Goal: Transaction & Acquisition: Purchase product/service

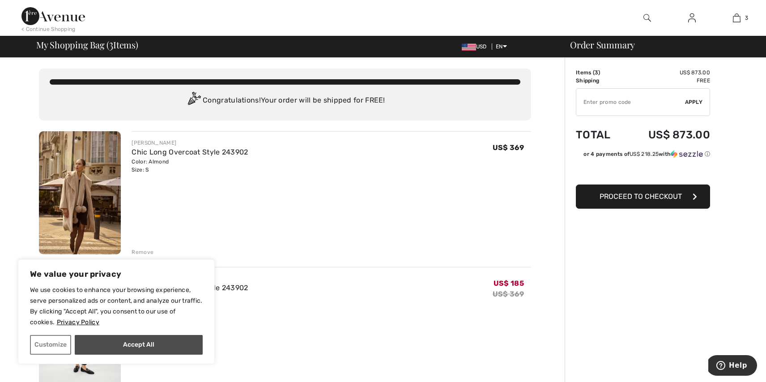
click at [140, 350] on button "Accept All" at bounding box center [139, 345] width 128 height 20
checkbox input "true"
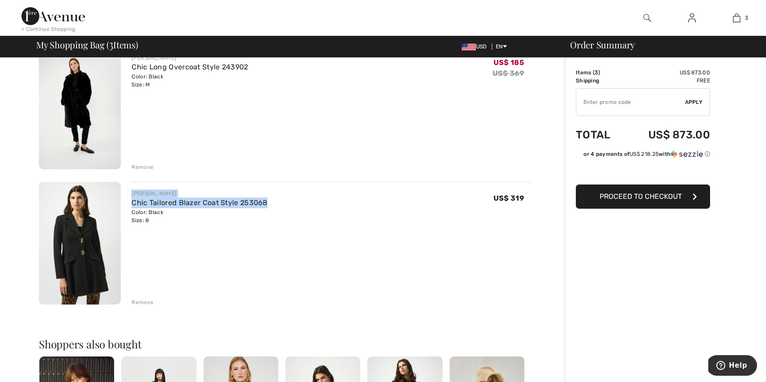
scroll to position [220, 0]
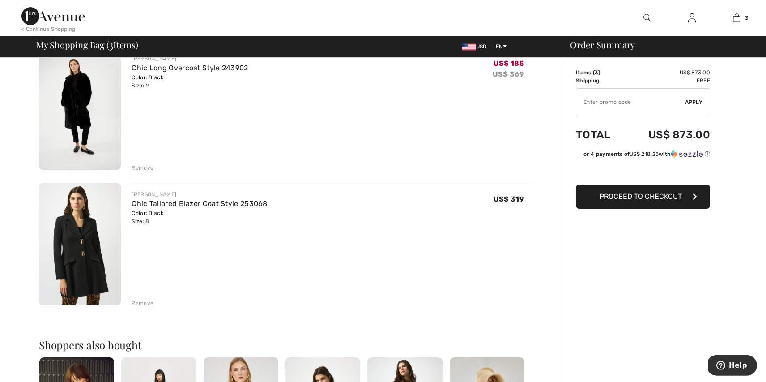
click at [302, 257] on div "JOSEPH RIBKOFF Chic Tailored Blazer Coat Style 253068 Color: Black Size: 8 Fina…" at bounding box center [332, 245] width 400 height 125
drag, startPoint x: 270, startPoint y: 203, endPoint x: 221, endPoint y: 202, distance: 49.7
click at [221, 202] on div "JOSEPH RIBKOFF Chic Tailored Blazer Coat Style 253068 Color: Black Size: 8 Fina…" at bounding box center [332, 207] width 400 height 35
click at [64, 236] on img at bounding box center [80, 244] width 82 height 123
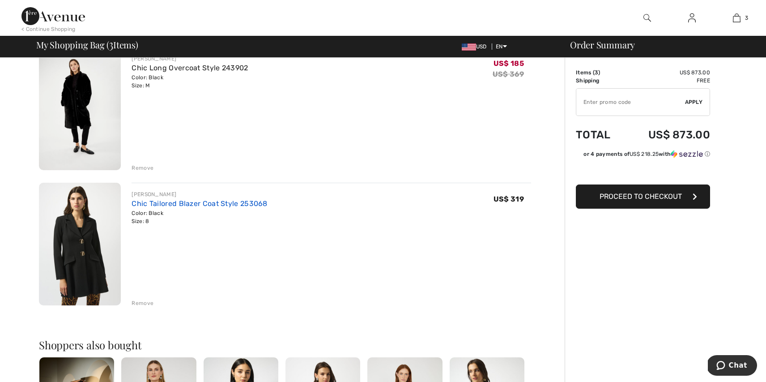
click at [188, 202] on link "Chic Tailored Blazer Coat Style 253068" at bounding box center [200, 203] width 136 height 9
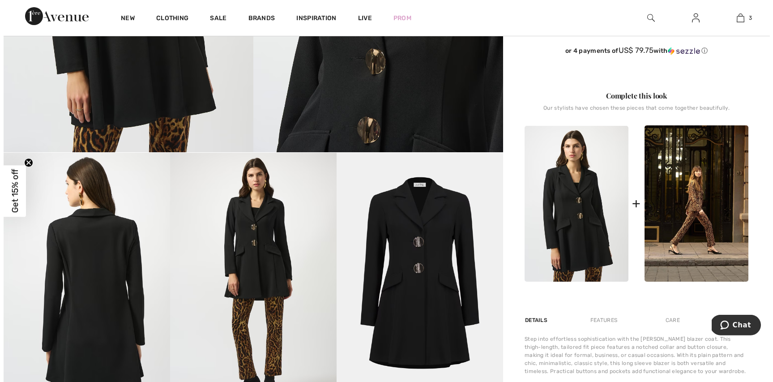
scroll to position [327, 0]
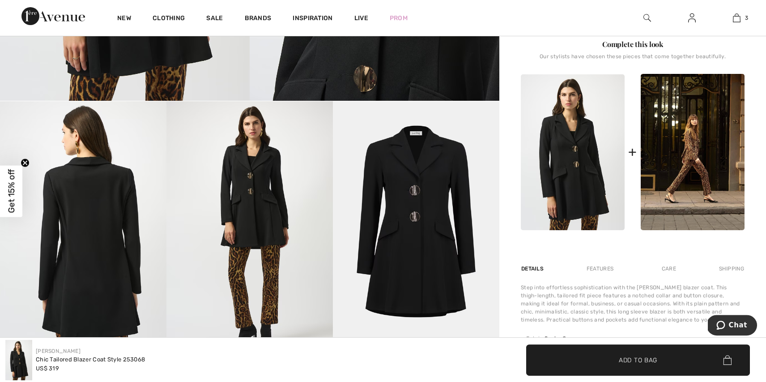
click at [298, 202] on img at bounding box center [249, 225] width 166 height 249
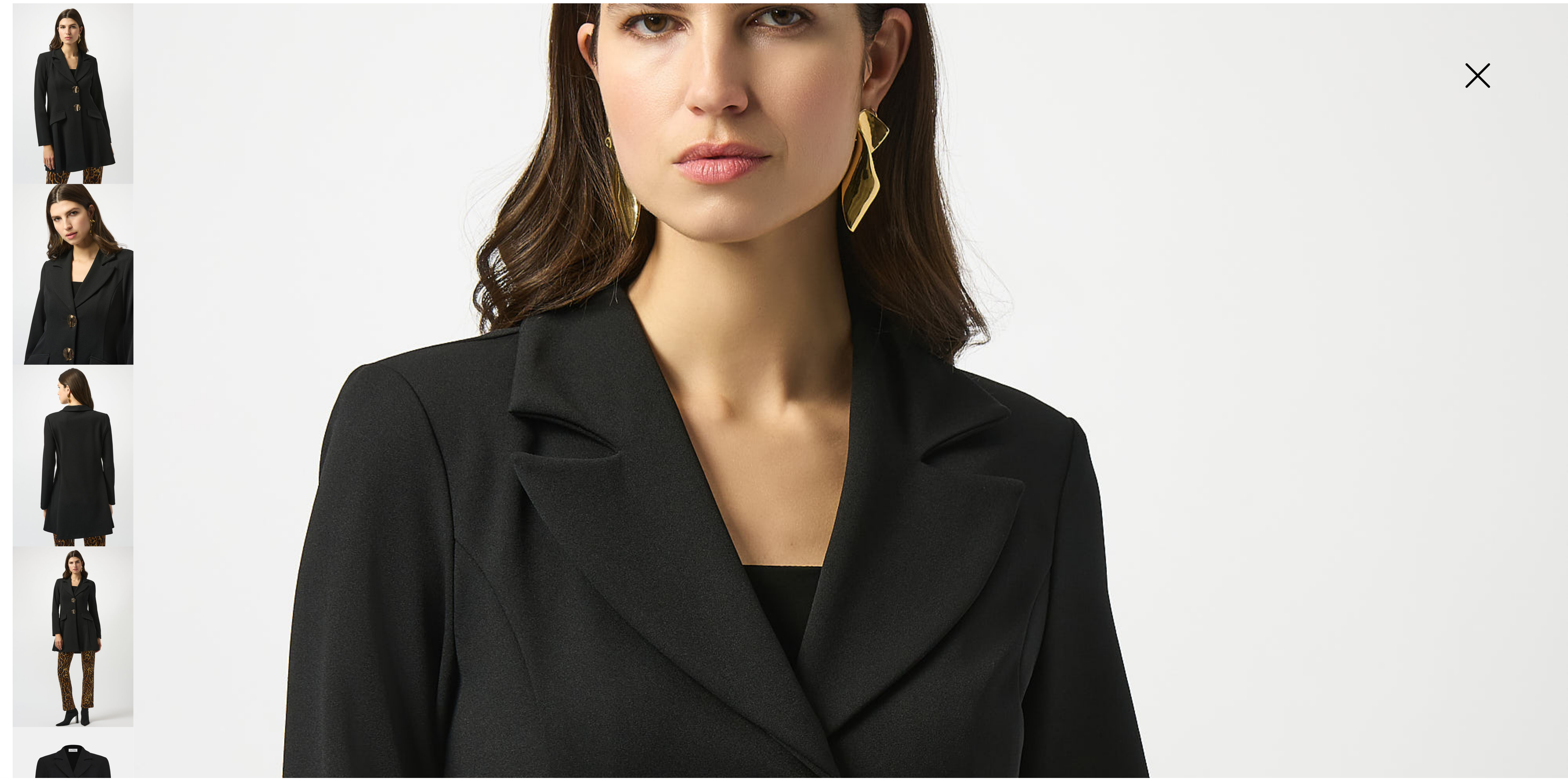
scroll to position [88, 0]
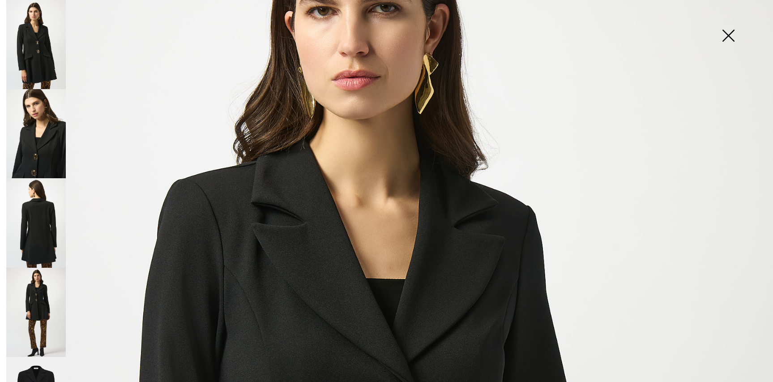
click at [38, 276] on img at bounding box center [36, 312] width 60 height 89
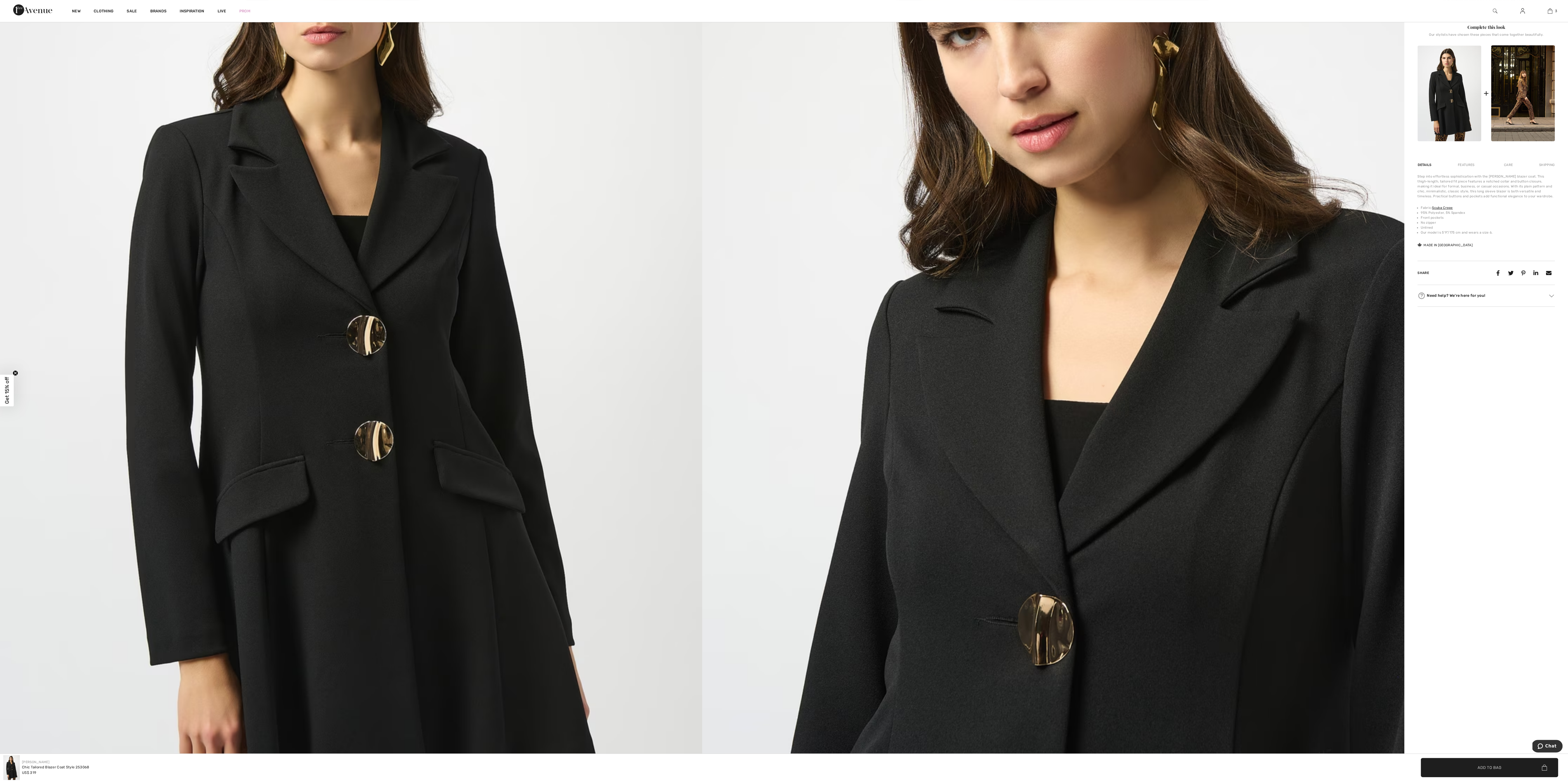
scroll to position [0, 0]
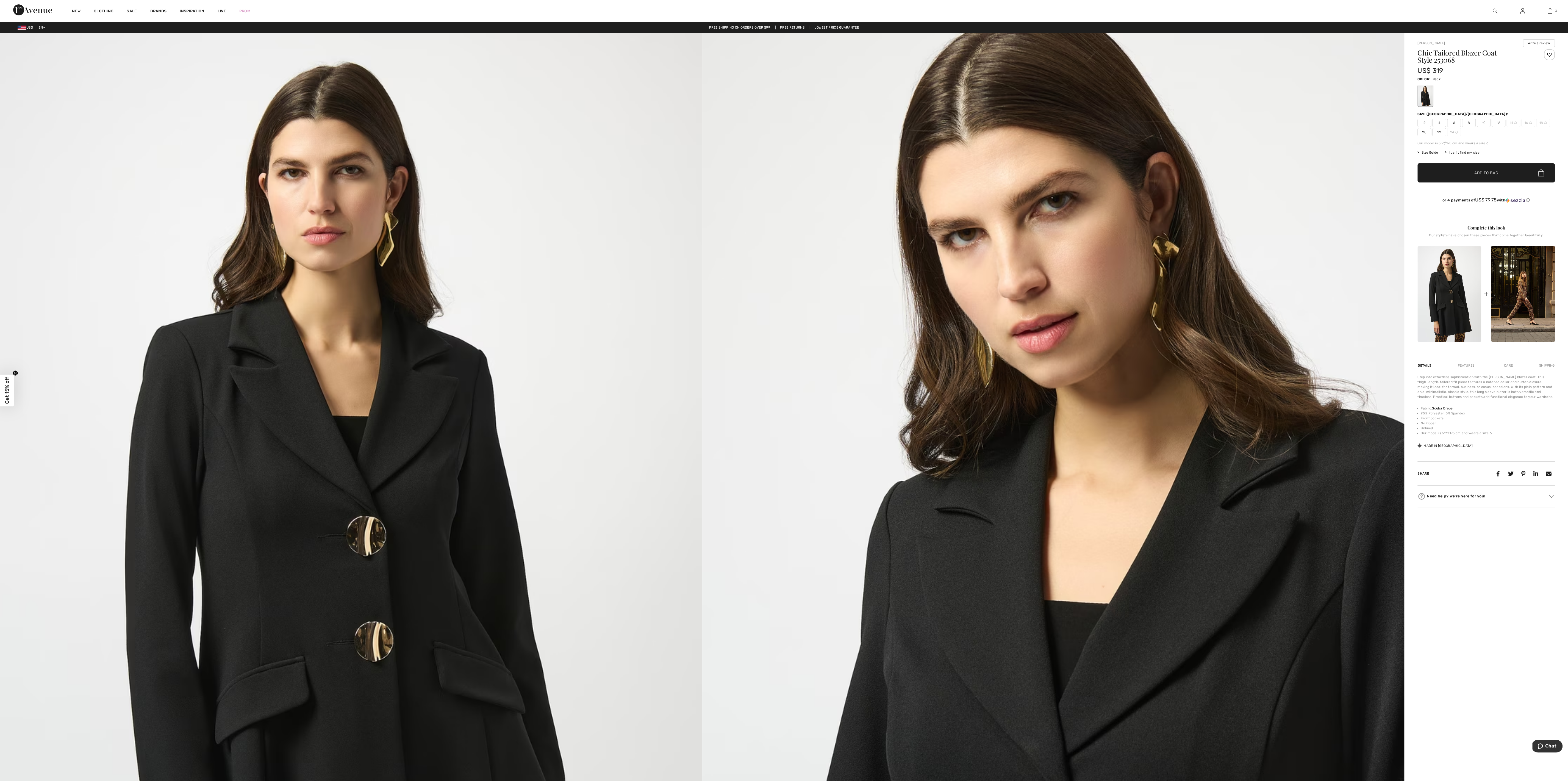
click at [470, 91] on div at bounding box center [1486, 95] width 138 height 23
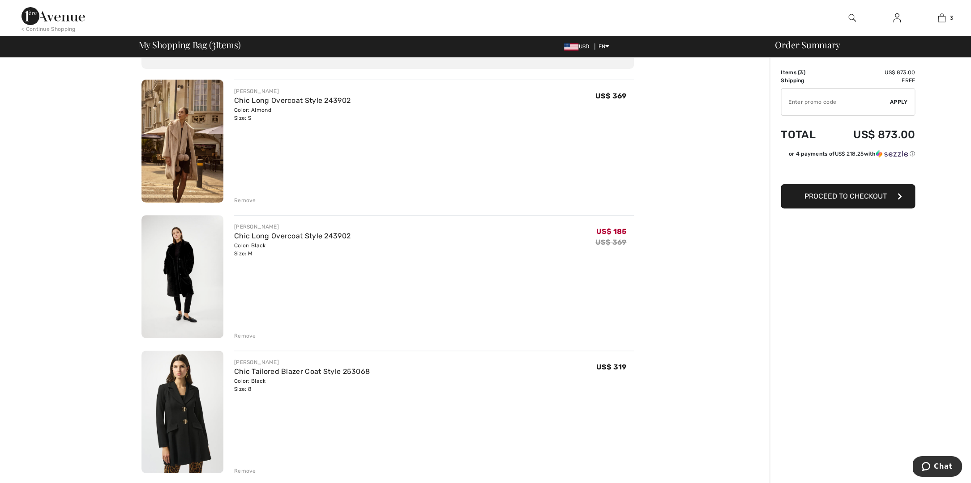
scroll to position [50, 0]
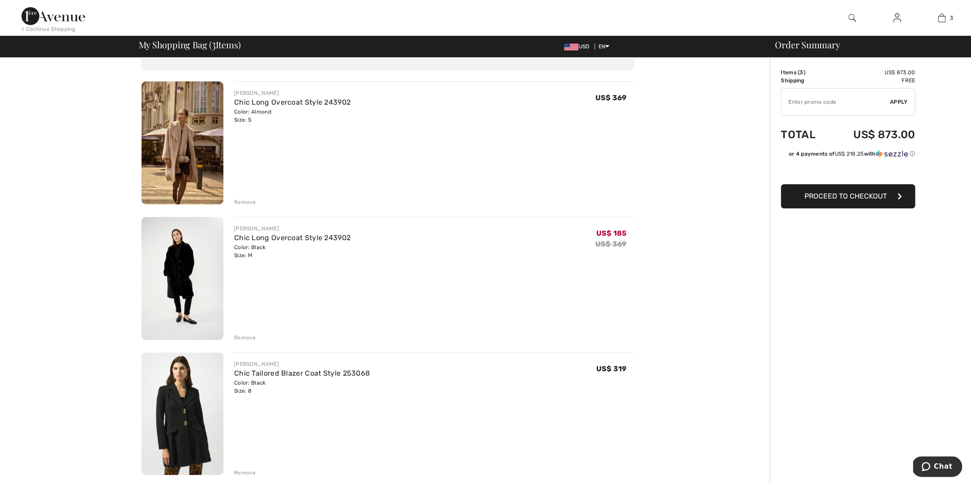
click at [251, 202] on div "Remove" at bounding box center [245, 202] width 22 height 8
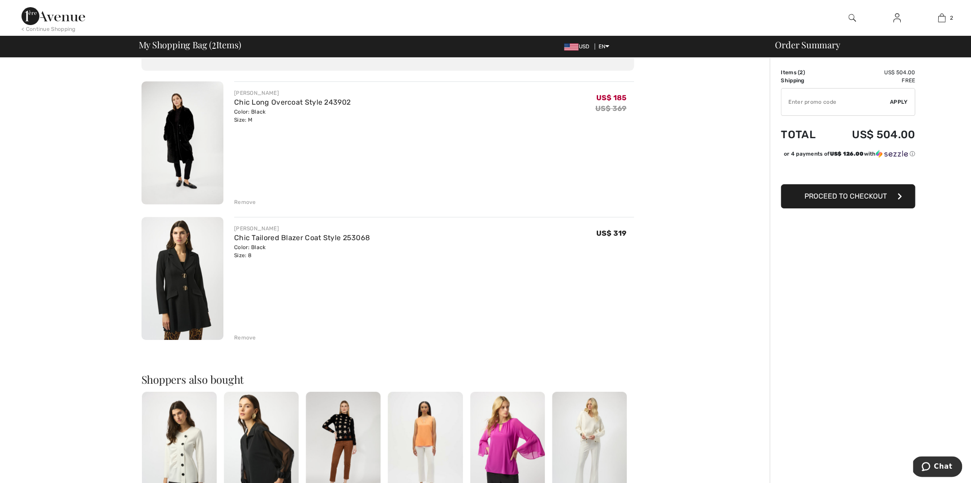
click at [247, 337] on div "Remove" at bounding box center [245, 338] width 22 height 8
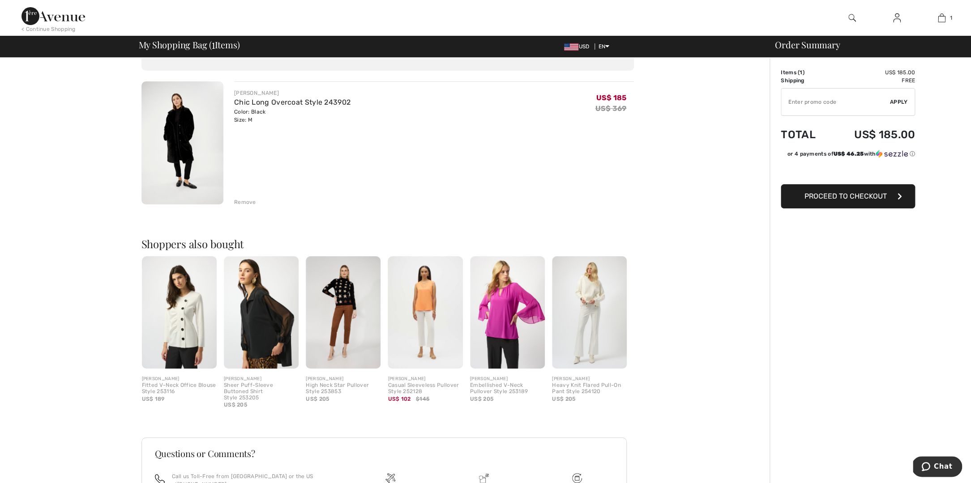
click at [852, 196] on span "Proceed to Checkout" at bounding box center [845, 196] width 82 height 9
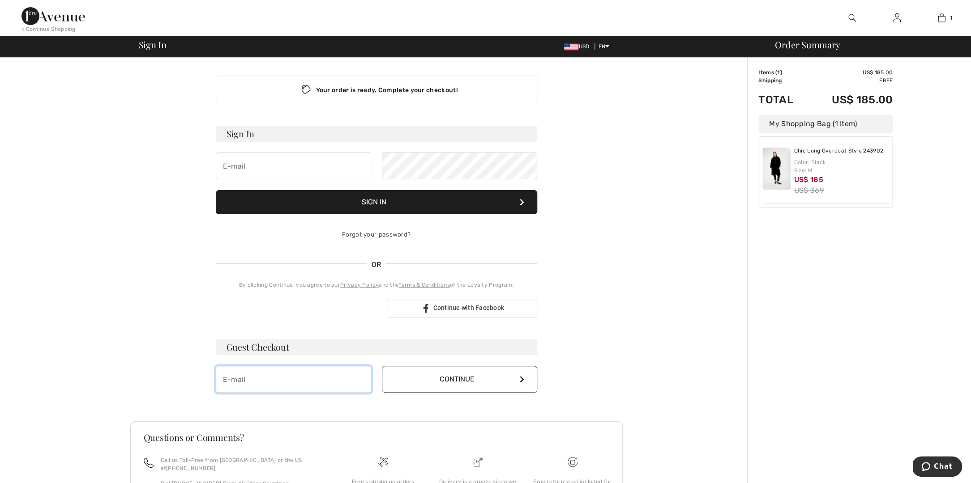
click at [314, 373] on input "email" at bounding box center [293, 379] width 155 height 27
type input "[EMAIL_ADDRESS][DOMAIN_NAME]"
click at [409, 385] on button "Continue" at bounding box center [459, 379] width 155 height 27
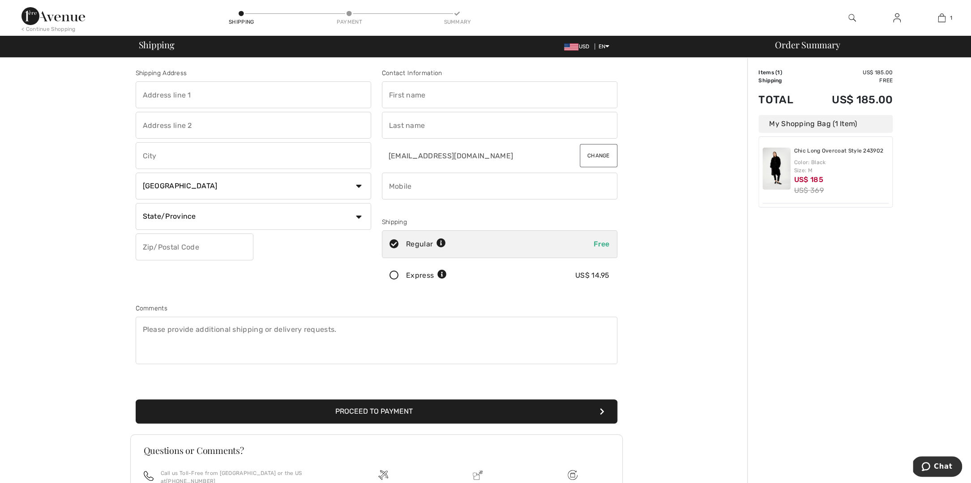
click at [533, 413] on button "Proceed to Payment" at bounding box center [376, 412] width 481 height 24
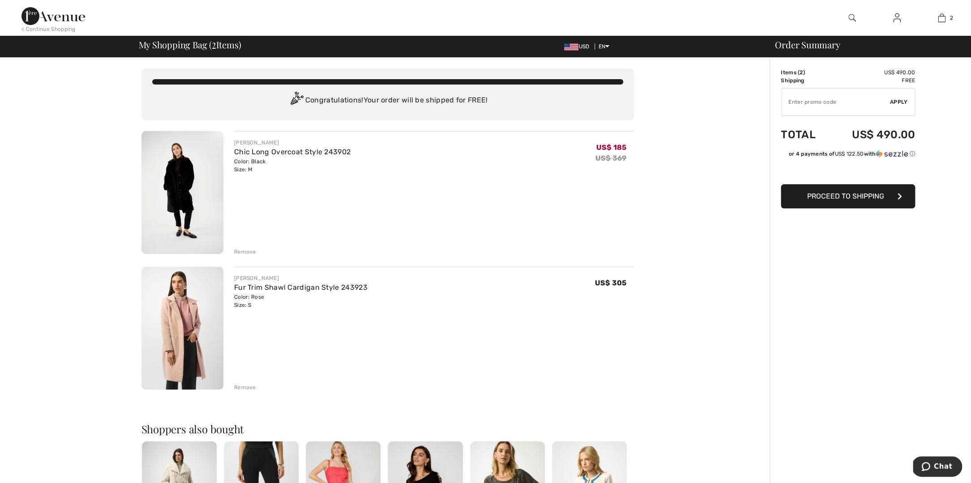
click at [239, 250] on div "Remove" at bounding box center [245, 252] width 22 height 8
